Goal: Transaction & Acquisition: Download file/media

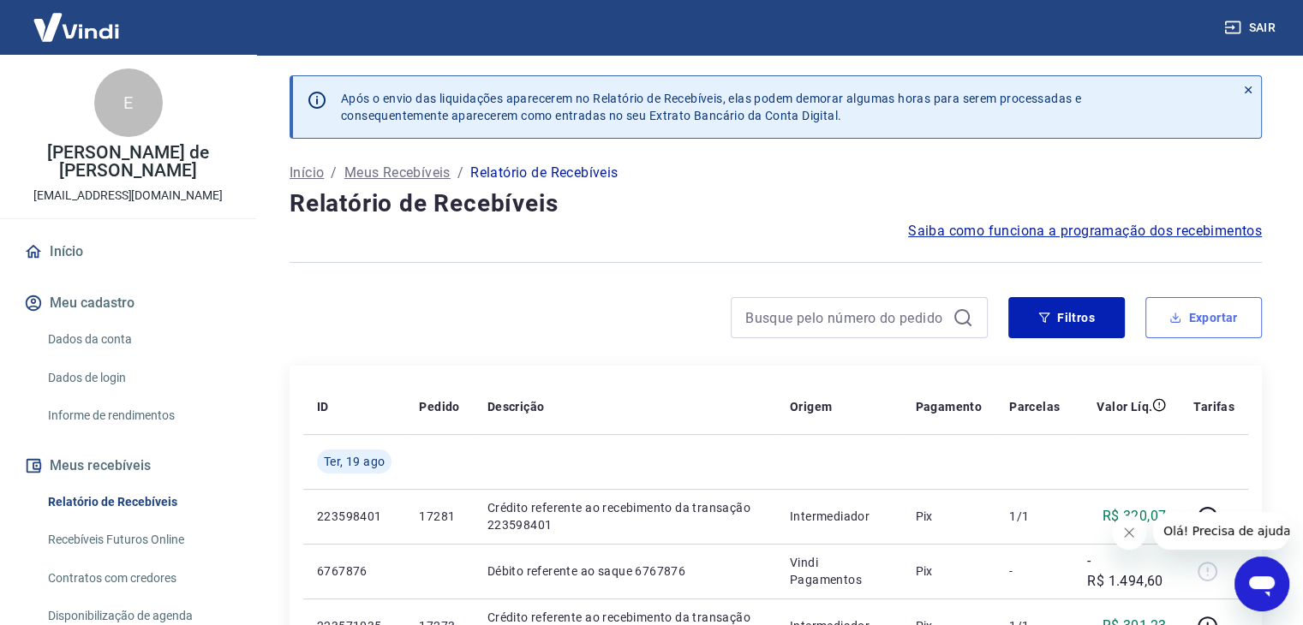
click at [1194, 323] on button "Exportar" at bounding box center [1204, 317] width 117 height 41
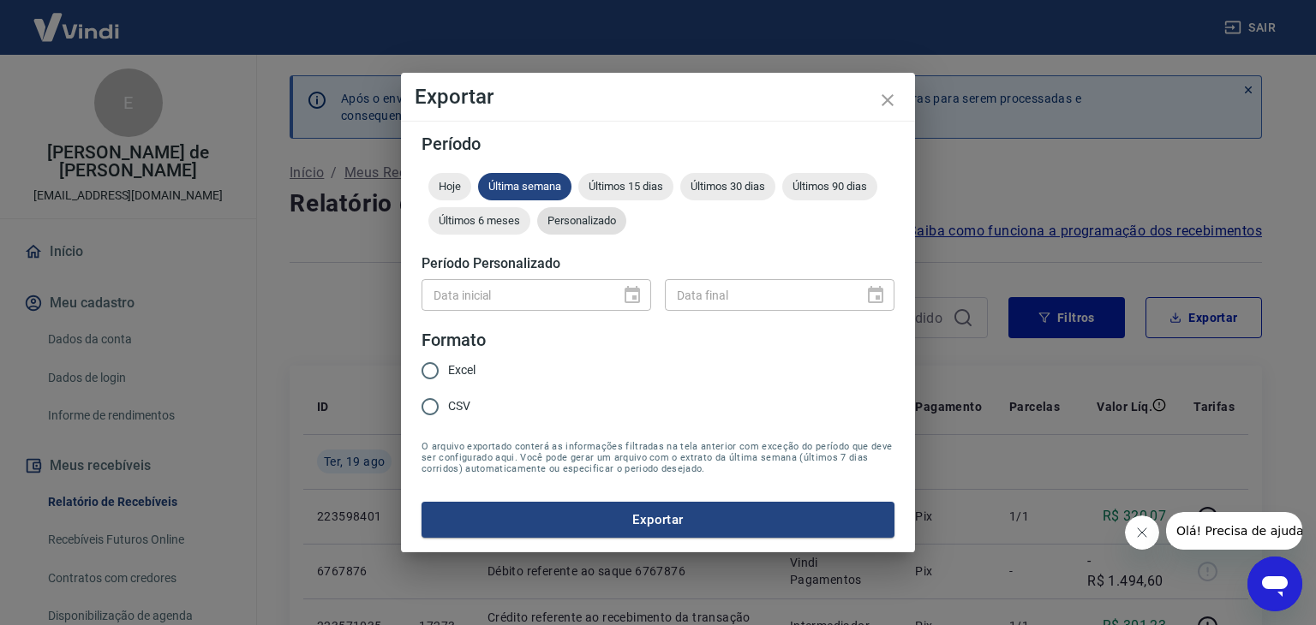
click at [606, 225] on span "Personalizado" at bounding box center [581, 220] width 89 height 13
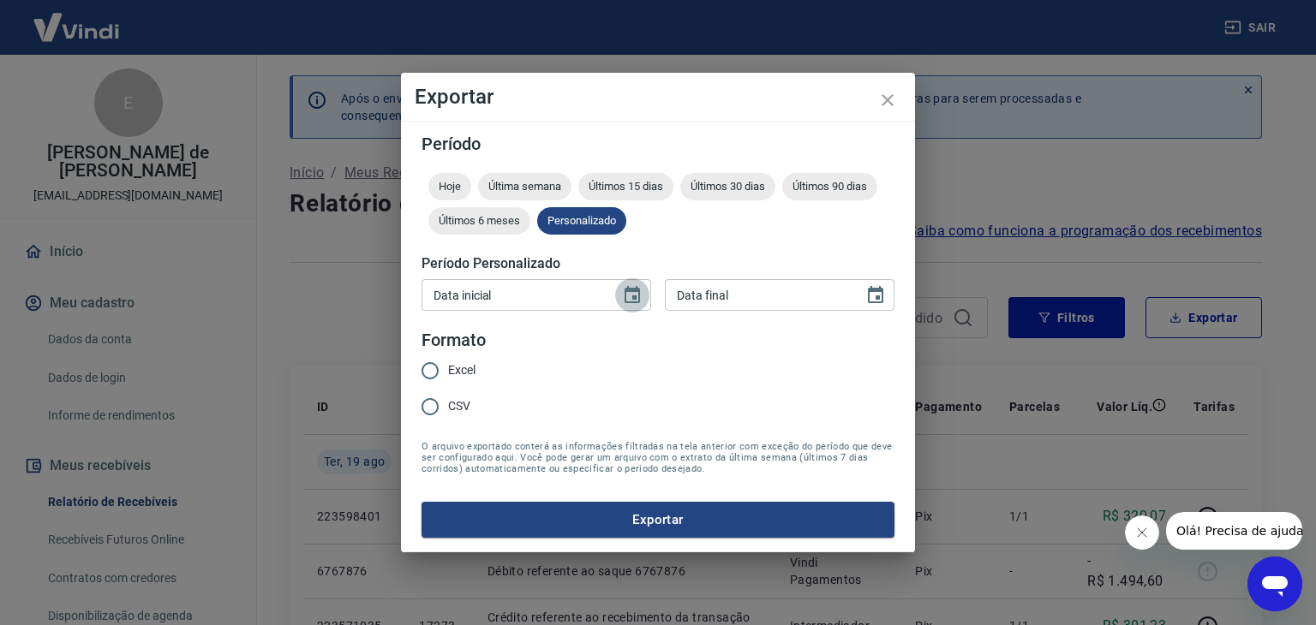
click at [636, 302] on icon "Choose date" at bounding box center [632, 295] width 21 height 21
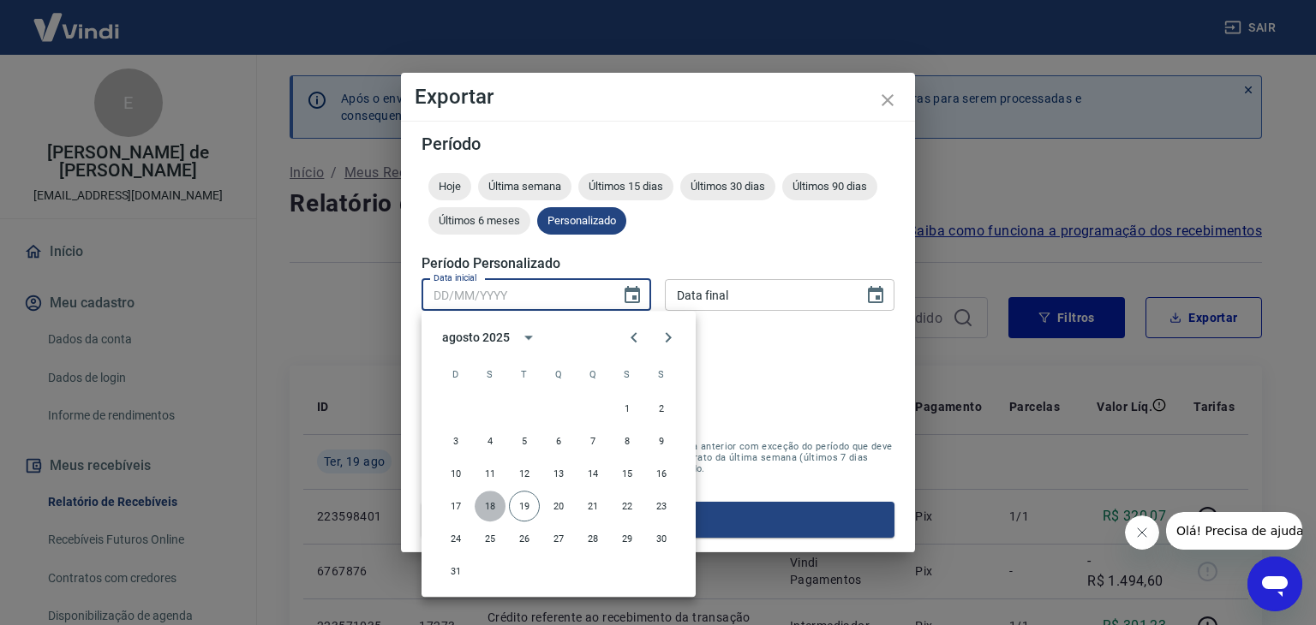
click at [494, 507] on button "18" at bounding box center [490, 506] width 31 height 31
type input "[DATE]"
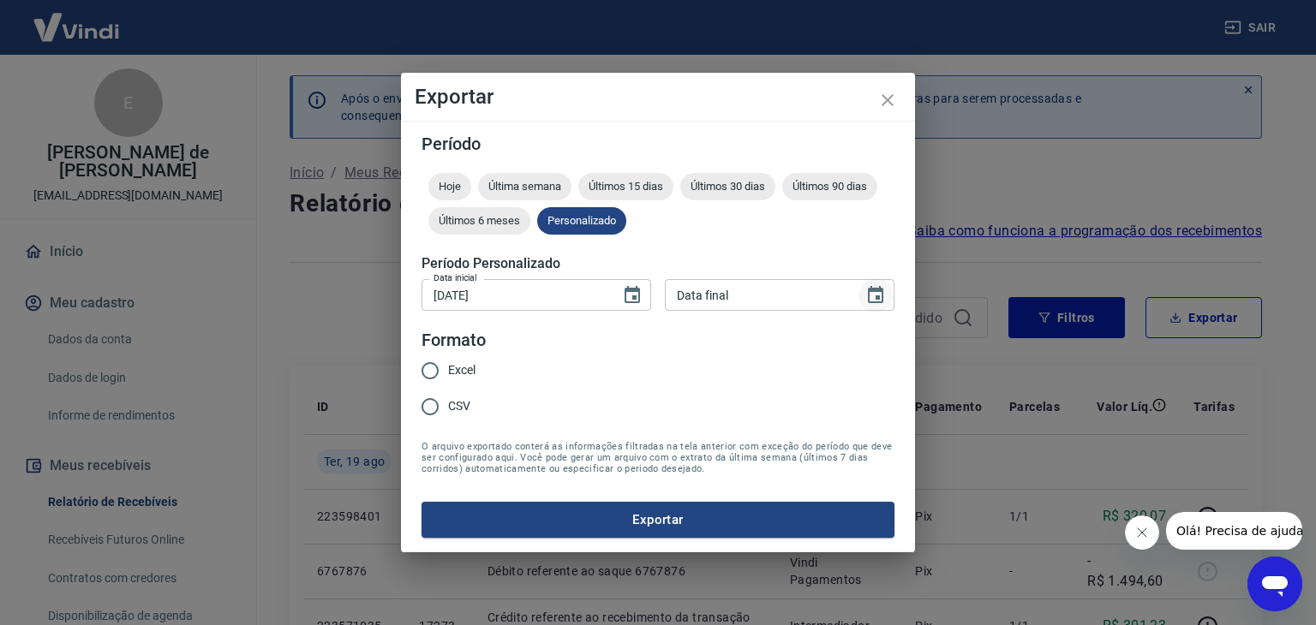
drag, startPoint x: 880, startPoint y: 293, endPoint x: 871, endPoint y: 301, distance: 12.2
click at [879, 293] on icon "Choose date" at bounding box center [875, 295] width 21 height 21
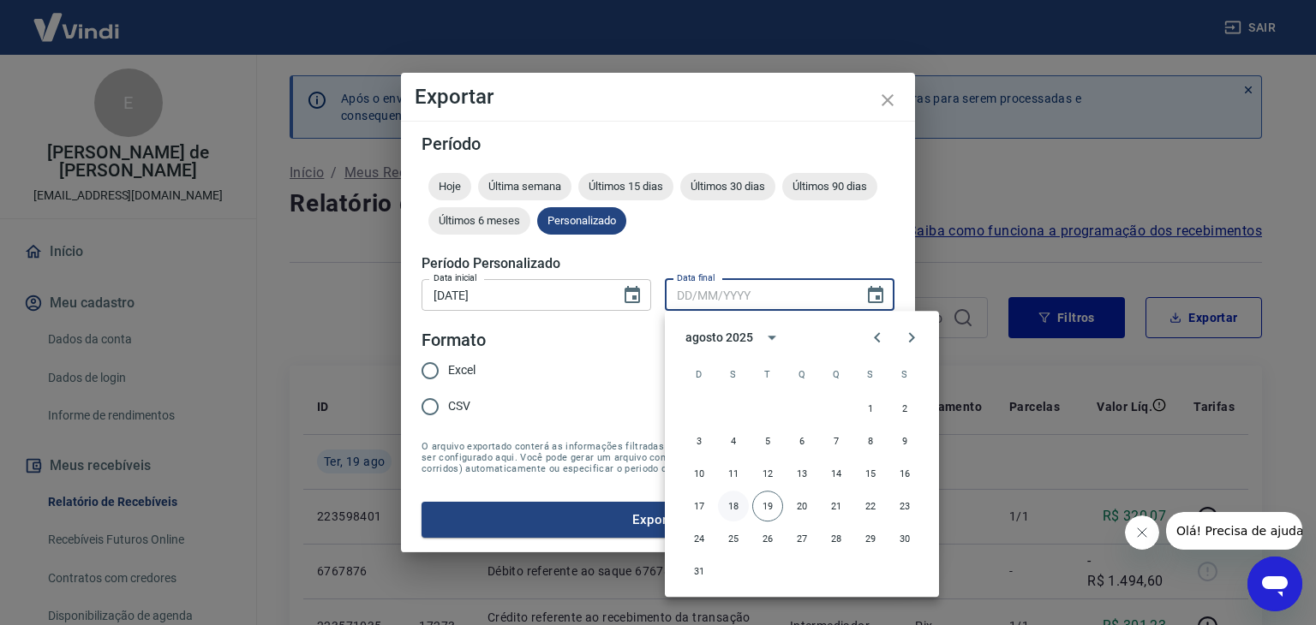
click at [732, 508] on button "18" at bounding box center [733, 506] width 31 height 31
type input "[DATE]"
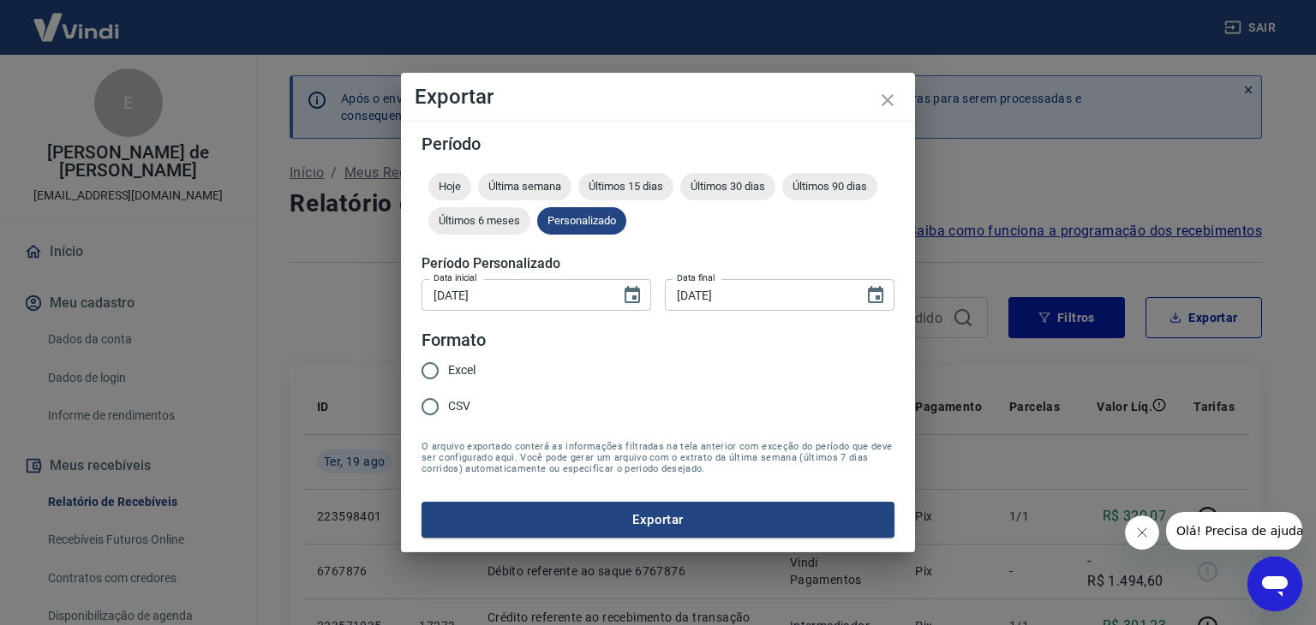
click at [432, 368] on input "Excel" at bounding box center [430, 371] width 36 height 36
radio input "true"
click at [631, 512] on button "Exportar" at bounding box center [658, 520] width 473 height 36
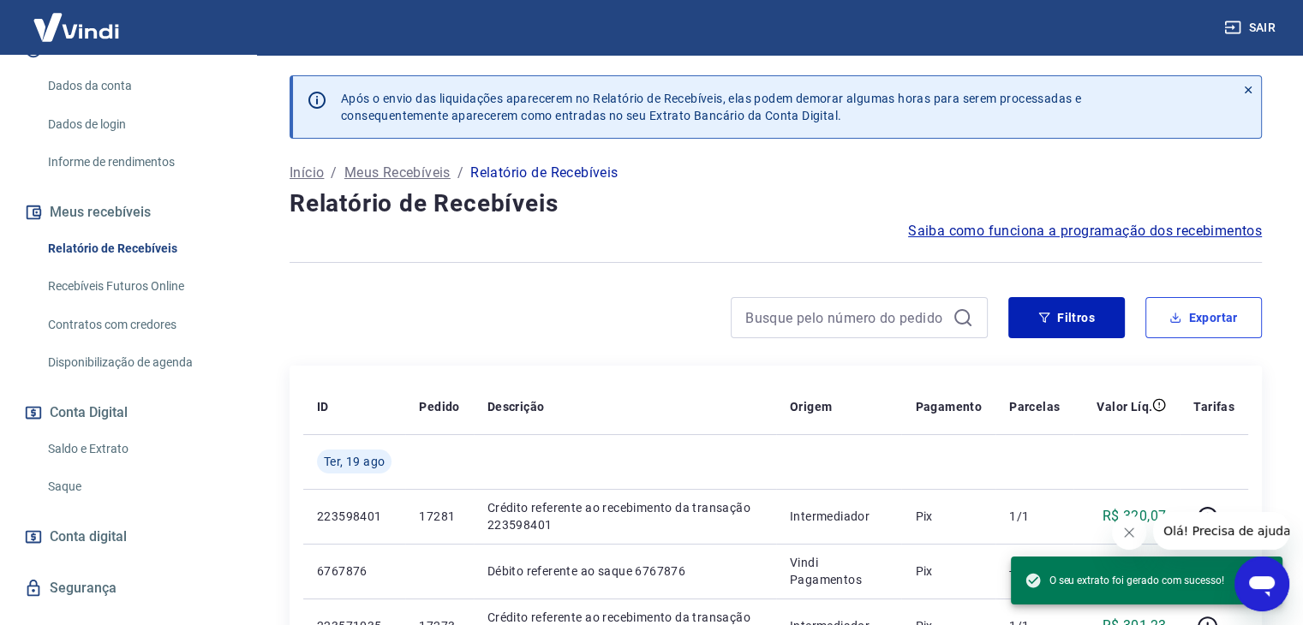
scroll to position [286, 0]
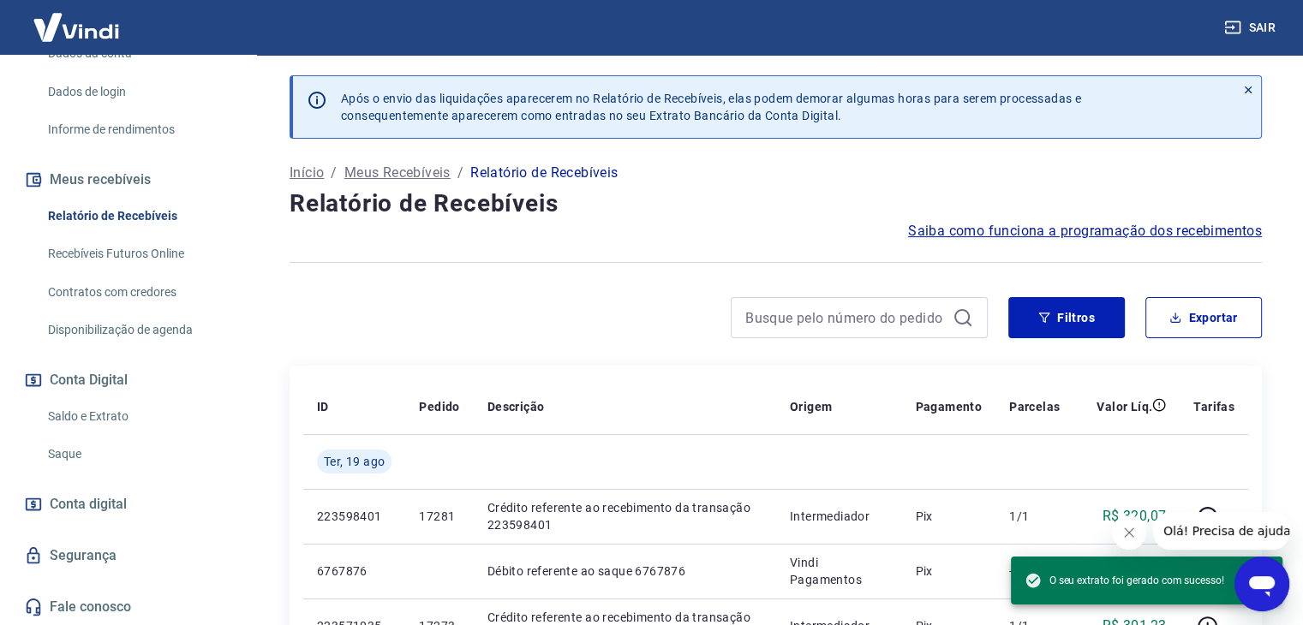
click at [109, 414] on link "Saldo e Extrato" at bounding box center [138, 416] width 194 height 35
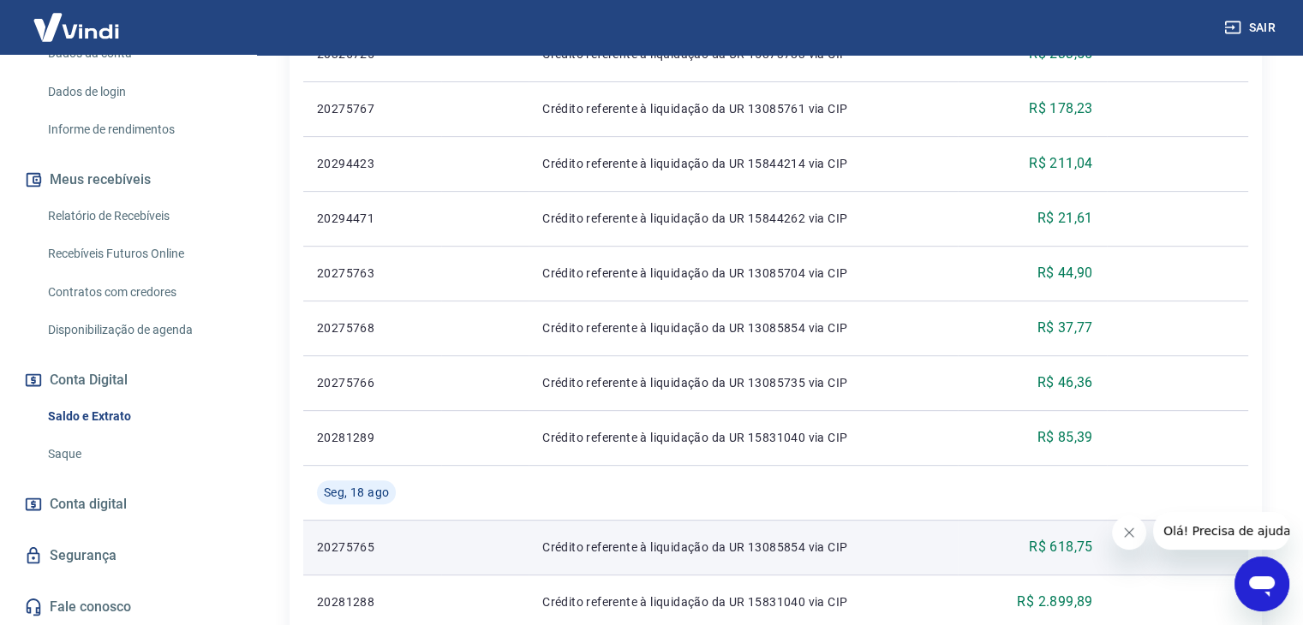
scroll to position [600, 0]
